Goal: Use online tool/utility: Utilize a website feature to perform a specific function

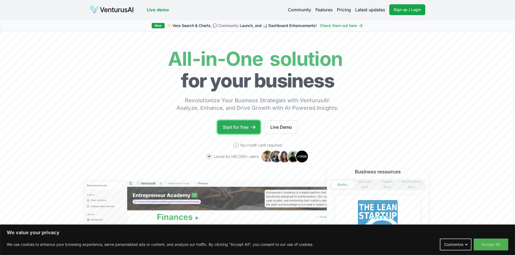
click at [246, 126] on link "Start for free" at bounding box center [238, 128] width 43 height 14
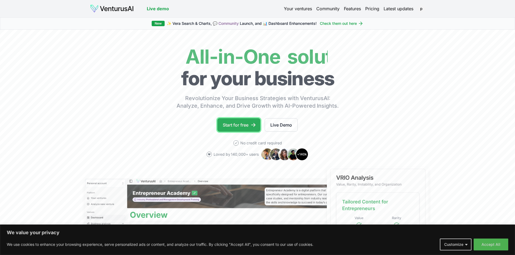
click at [237, 124] on link "Start for free" at bounding box center [238, 125] width 43 height 14
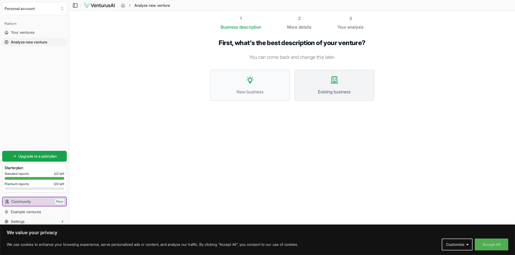
click at [345, 92] on span "Existing business" at bounding box center [334, 92] width 68 height 6
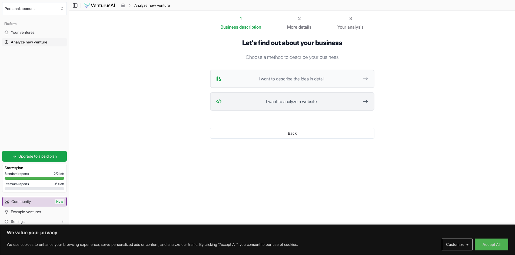
click at [299, 102] on span "I want to analyze a website" at bounding box center [291, 101] width 135 height 6
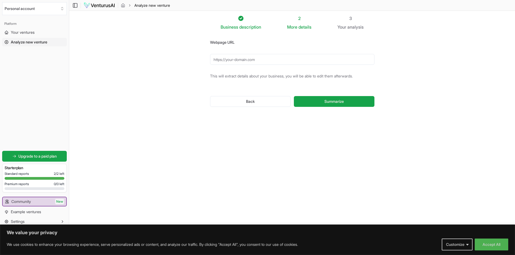
click at [264, 58] on input "Webpage URL" at bounding box center [292, 59] width 164 height 11
click at [261, 60] on input "Webpage URL" at bounding box center [292, 59] width 164 height 11
click at [260, 60] on input "Webpage URL" at bounding box center [292, 59] width 164 height 11
click at [232, 59] on input "Webpage URL" at bounding box center [292, 59] width 164 height 11
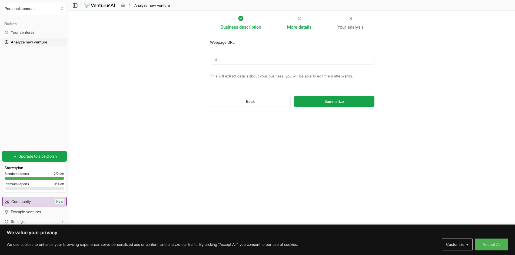
type input "h"
type input "[DOMAIN_NAME]"
click at [294, 96] on button "Summarize" at bounding box center [334, 101] width 80 height 11
drag, startPoint x: 216, startPoint y: 61, endPoint x: 237, endPoint y: 55, distance: 22.2
click at [217, 61] on input "[DOMAIN_NAME]" at bounding box center [292, 59] width 164 height 11
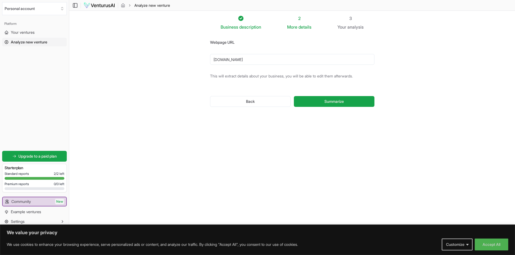
drag, startPoint x: 251, startPoint y: 59, endPoint x: 224, endPoint y: 62, distance: 26.6
click at [206, 61] on div "Webpage URL [DOMAIN_NAME] This will extract details about your business, you wi…" at bounding box center [292, 77] width 182 height 94
click at [294, 96] on button "Summarize" at bounding box center [334, 101] width 80 height 11
paste input "[DOMAIN_NAME]"
type input "[URL][DOMAIN_NAME]"
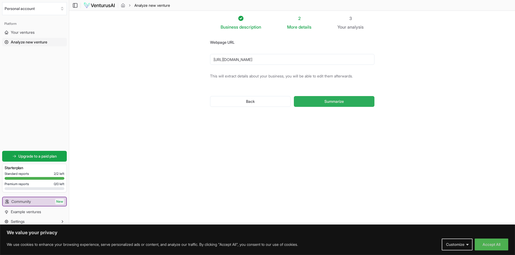
click at [317, 102] on button "Summarize" at bounding box center [334, 101] width 80 height 11
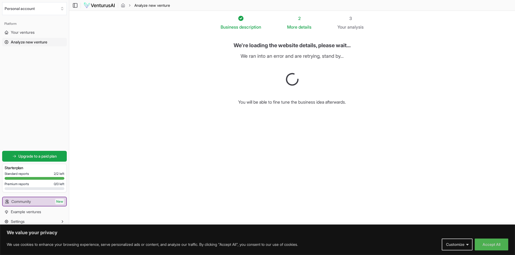
click at [311, 84] on div "We're loading the website details, please wait... We ran into an error and are …" at bounding box center [291, 73] width 121 height 68
click at [490, 247] on button "Accept All" at bounding box center [492, 245] width 34 height 12
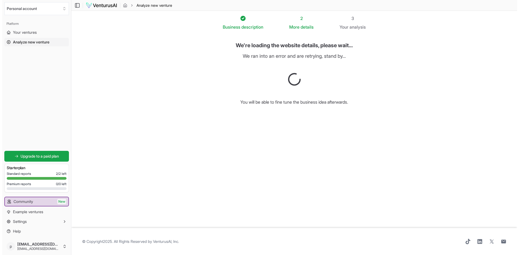
scroll to position [0, 0]
